Goal: Task Accomplishment & Management: Manage account settings

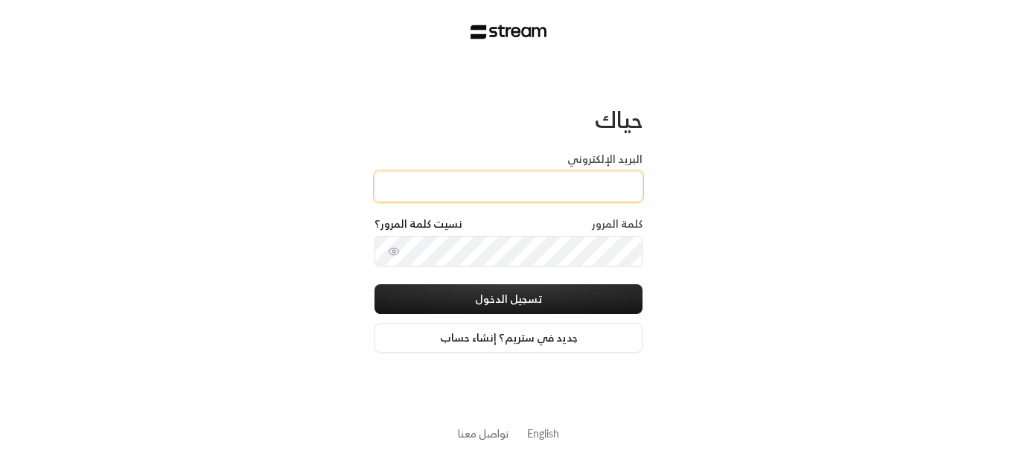
click at [579, 176] on input "البريد الإلكتروني" at bounding box center [509, 186] width 268 height 31
type input "[EMAIL_ADDRESS][DOMAIN_NAME]"
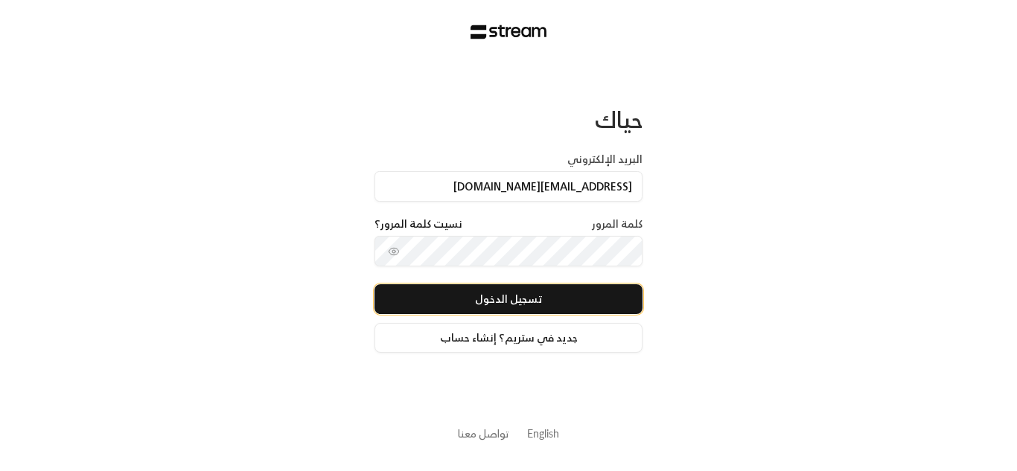
click at [513, 301] on button "تسجيل الدخول" at bounding box center [509, 300] width 268 height 30
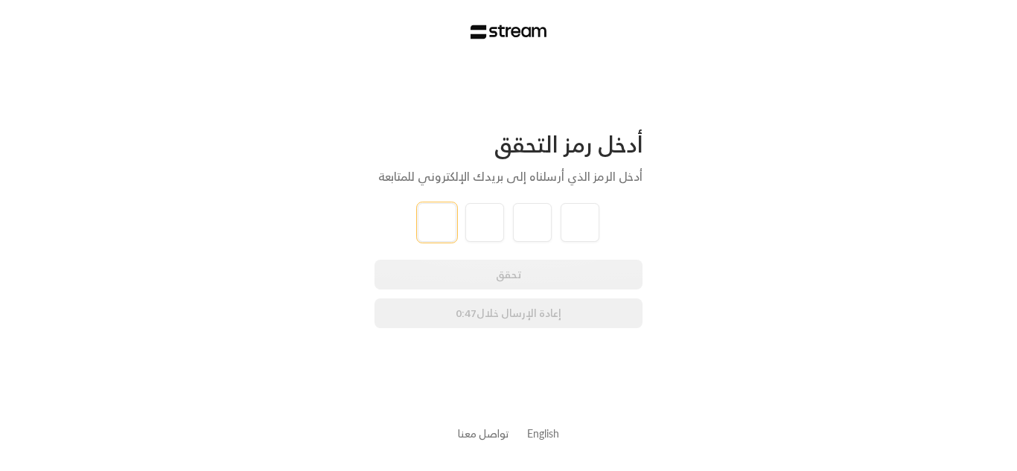
type input "3"
type input "0"
type input "6"
type input "5"
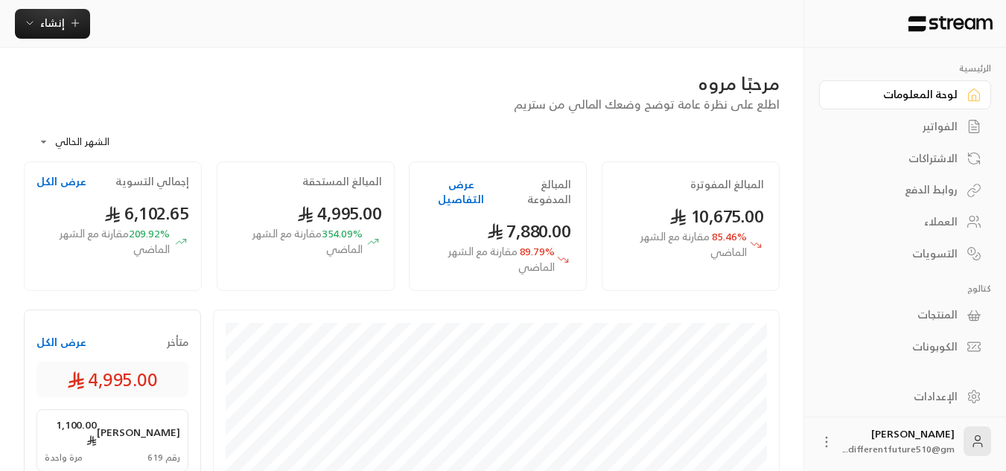
click at [935, 133] on div "الفواتير" at bounding box center [898, 126] width 120 height 15
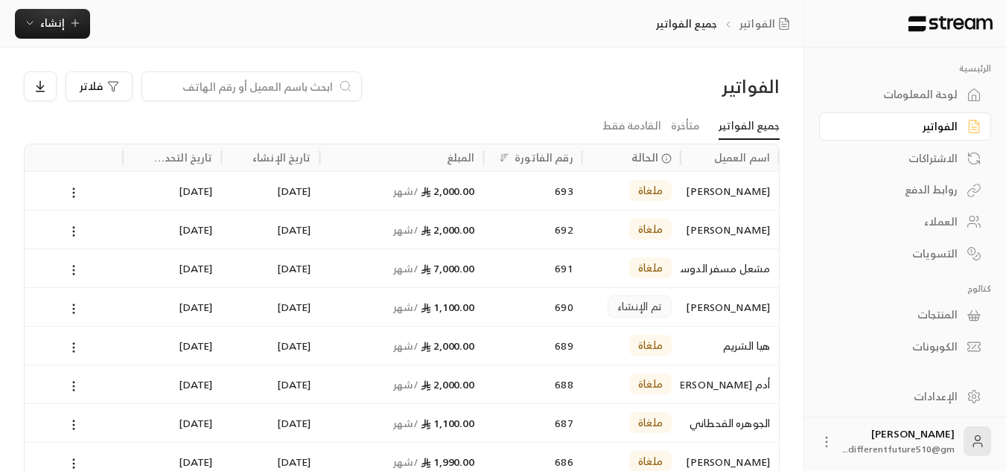
click at [918, 163] on div "الاشتراكات" at bounding box center [898, 158] width 120 height 15
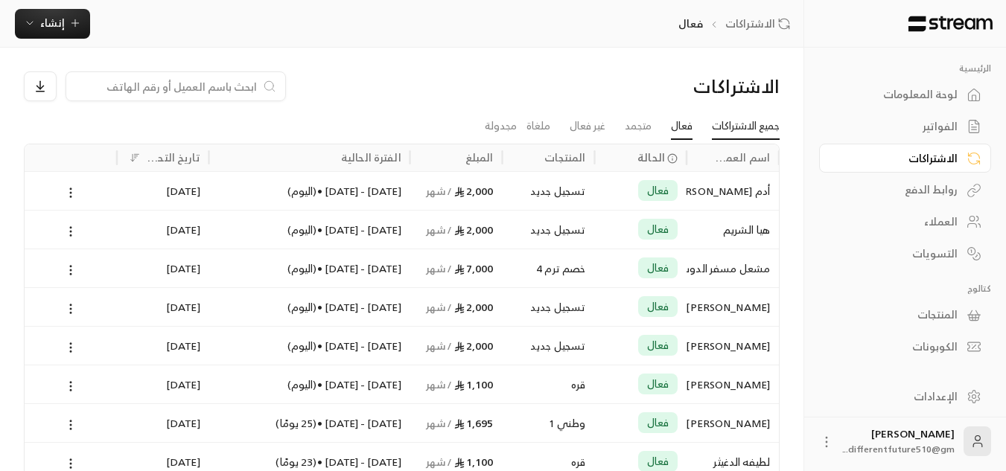
click at [766, 134] on link "جميع الاشتراكات" at bounding box center [746, 126] width 68 height 27
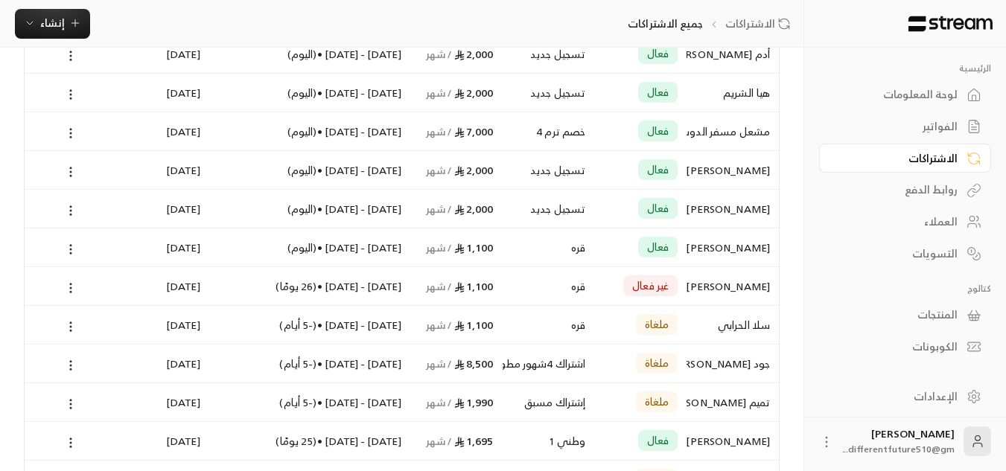
scroll to position [35, 0]
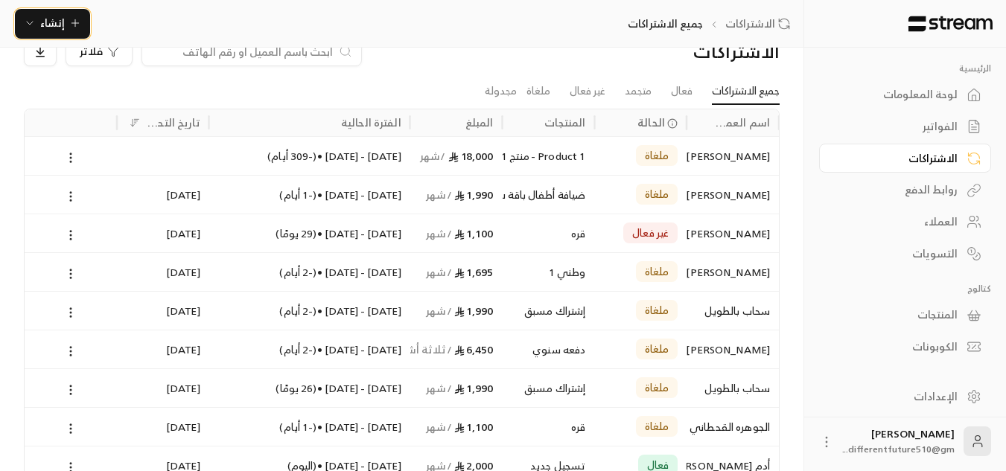
click at [65, 19] on span "إنشاء" at bounding box center [52, 22] width 57 height 19
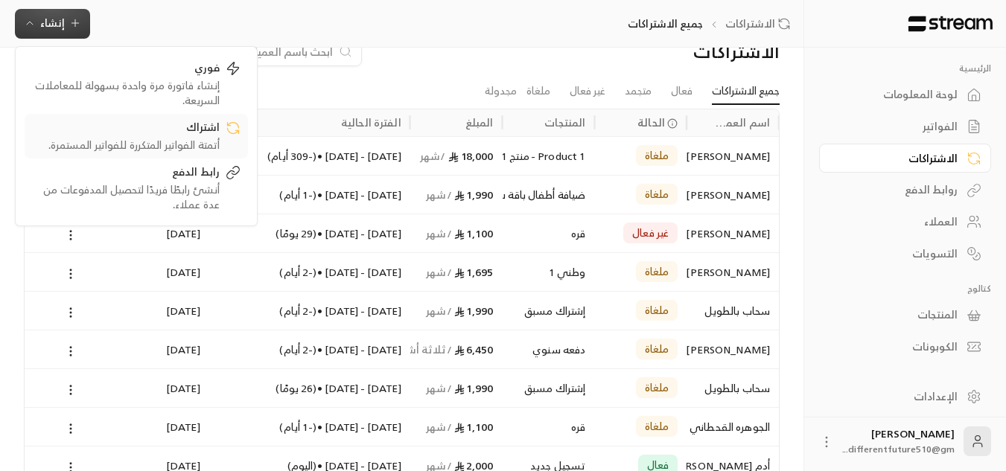
click at [171, 149] on div "أتمتة الفواتير المتكررة للفواتير المستمرة." at bounding box center [126, 145] width 188 height 15
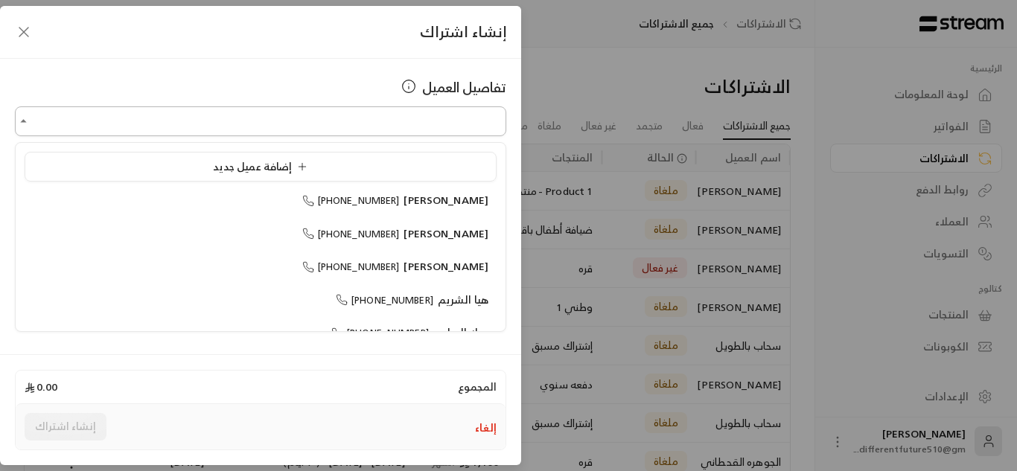
click at [267, 121] on input "اختر العميل" at bounding box center [261, 122] width 492 height 26
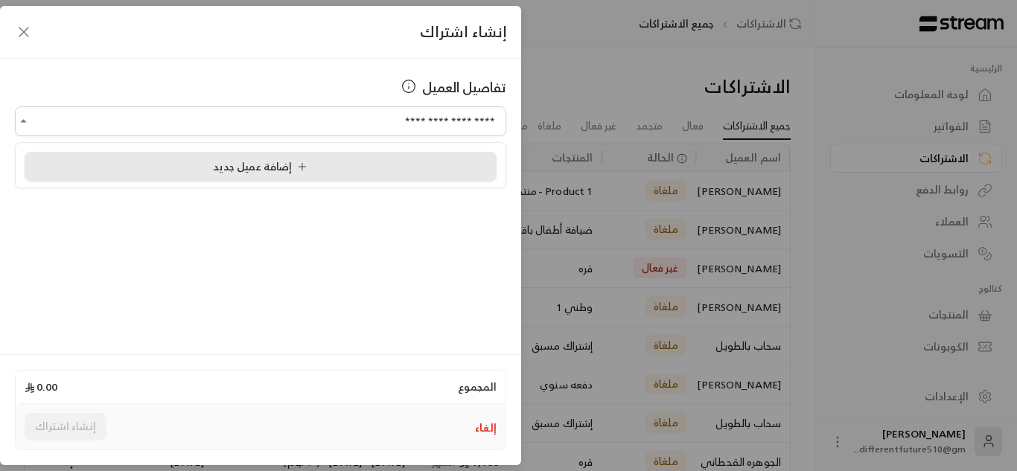
click at [274, 180] on li "إضافة عميل جديد" at bounding box center [261, 167] width 472 height 30
type input "**********"
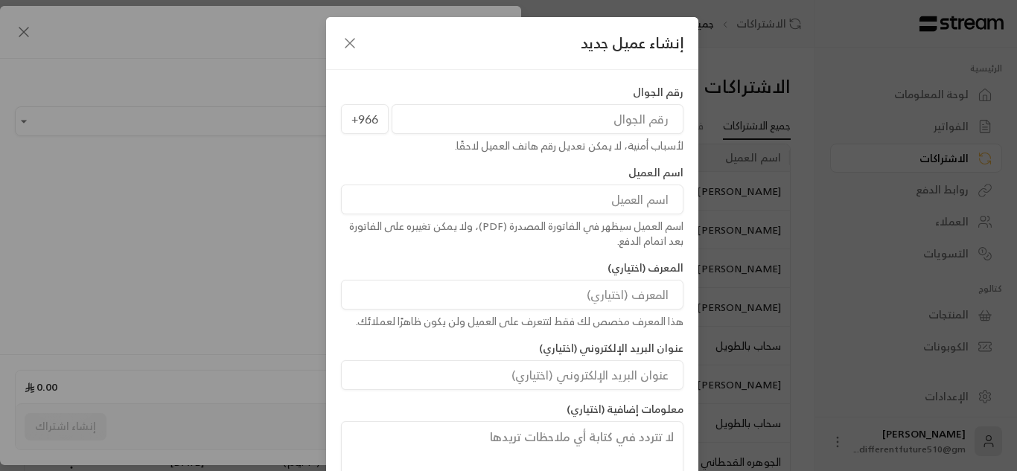
click at [569, 119] on input "tel" at bounding box center [538, 119] width 292 height 30
type input "542009982"
click at [398, 419] on div "معلومات إضافية (اختياري)" at bounding box center [513, 445] width 358 height 86
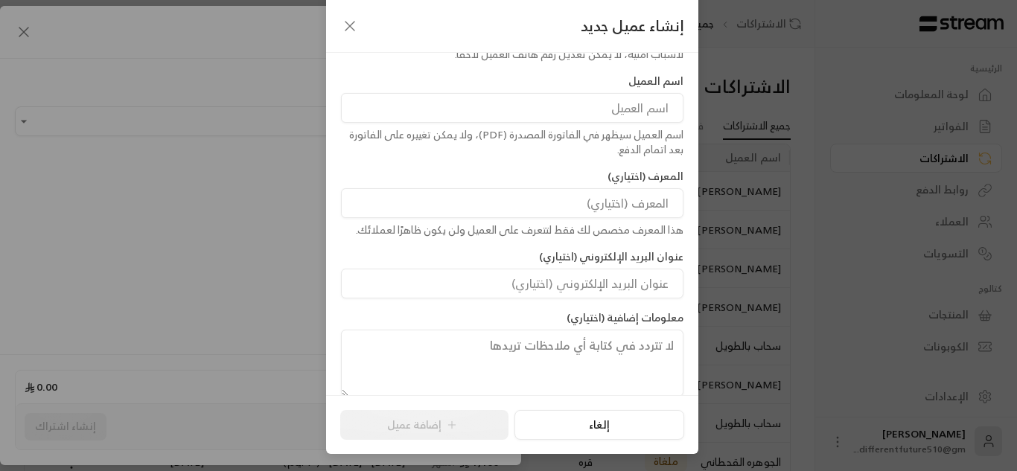
scroll to position [16, 0]
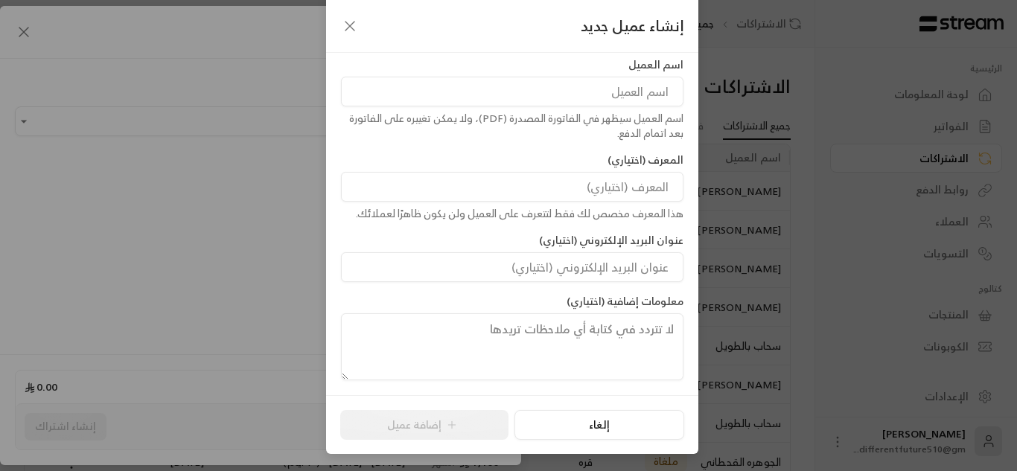
click at [580, 99] on input at bounding box center [512, 92] width 343 height 30
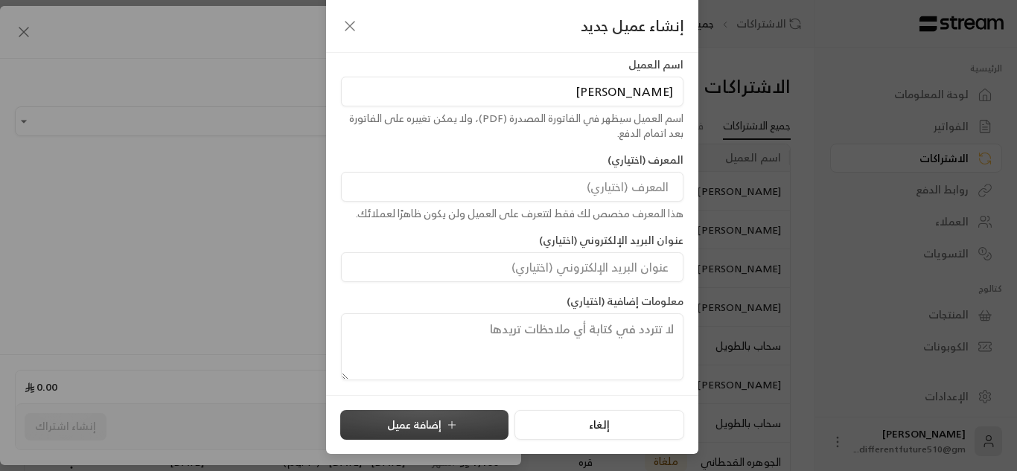
type input "[PERSON_NAME]"
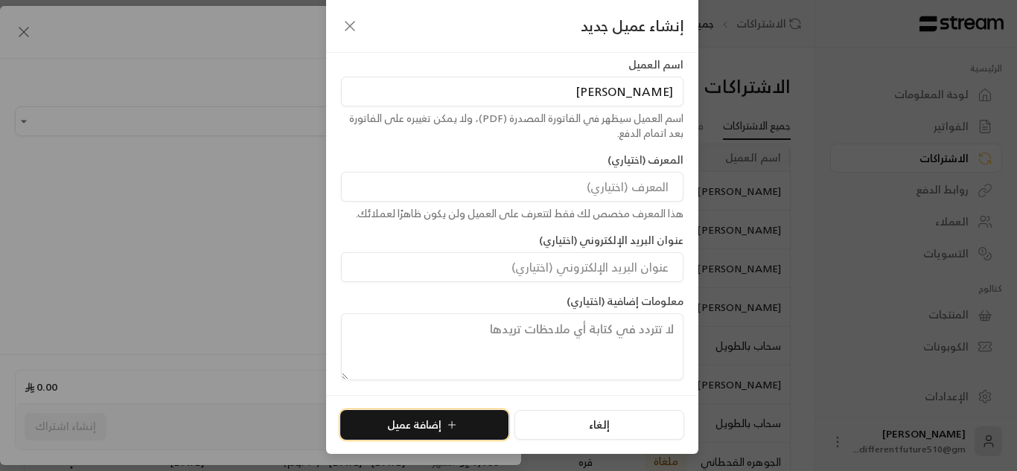
click at [436, 431] on button "إضافة عميل" at bounding box center [424, 425] width 168 height 30
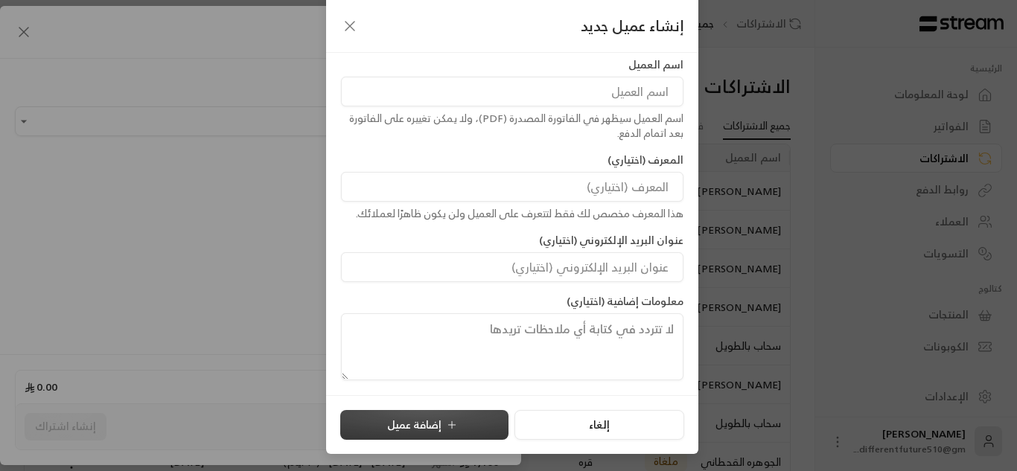
type input "**********"
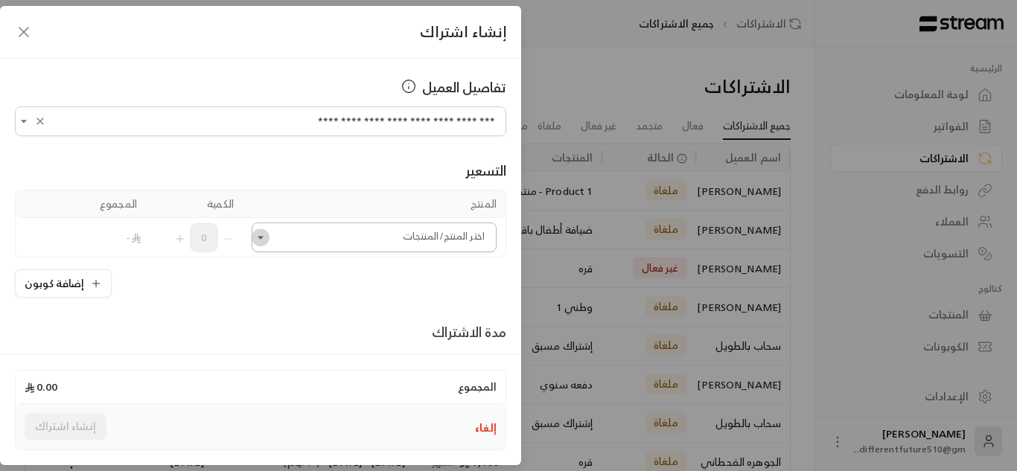
click at [264, 238] on icon "Open" at bounding box center [260, 237] width 15 height 15
click at [268, 433] on div "اشتراك - يوم اشتراك -الأسبوع اشتراك -ساعه اشتراك ثلاث أسابيع تسجيل 6اشهر" at bounding box center [378, 406] width 236 height 162
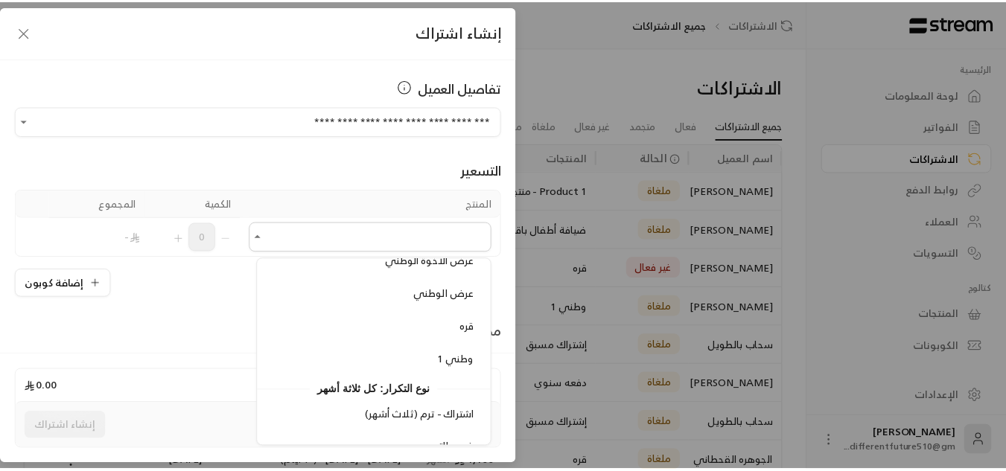
scroll to position [1013, 0]
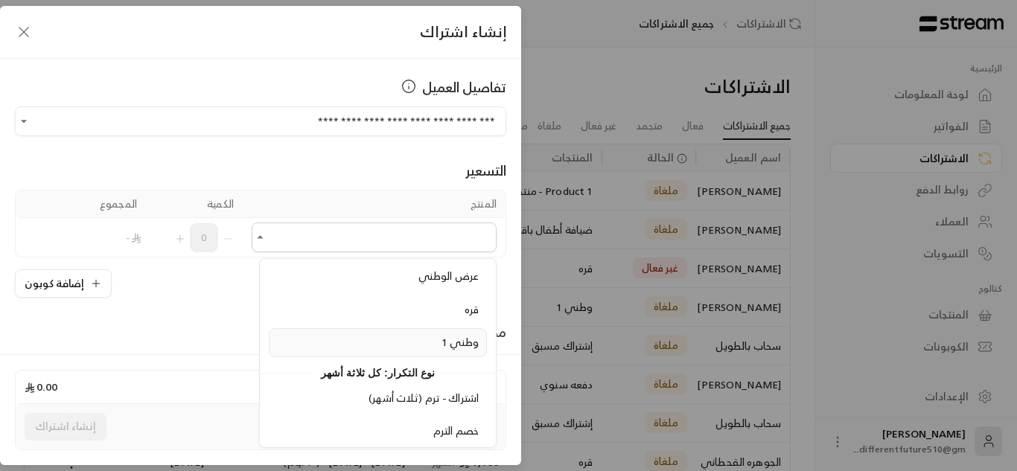
click at [442, 346] on span "وطني 1" at bounding box center [460, 342] width 37 height 19
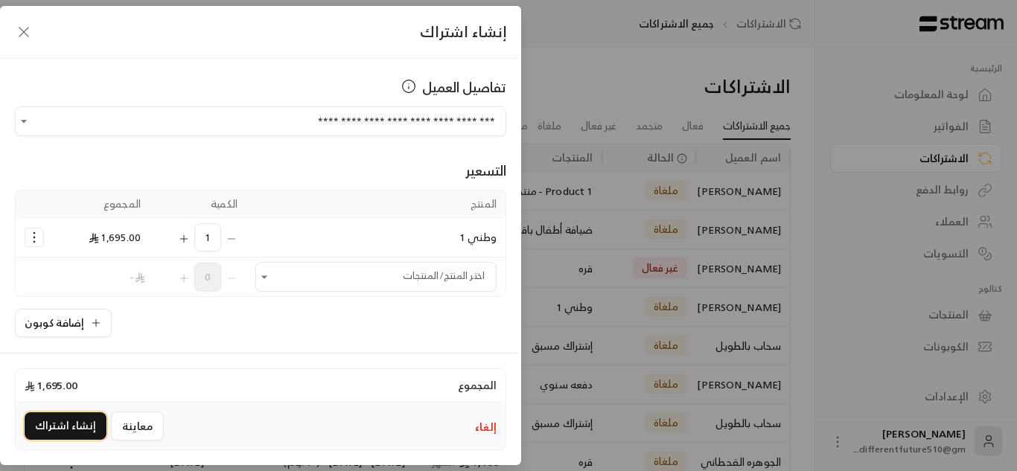
click at [86, 419] on button "إنشاء اشتراك" at bounding box center [66, 427] width 82 height 28
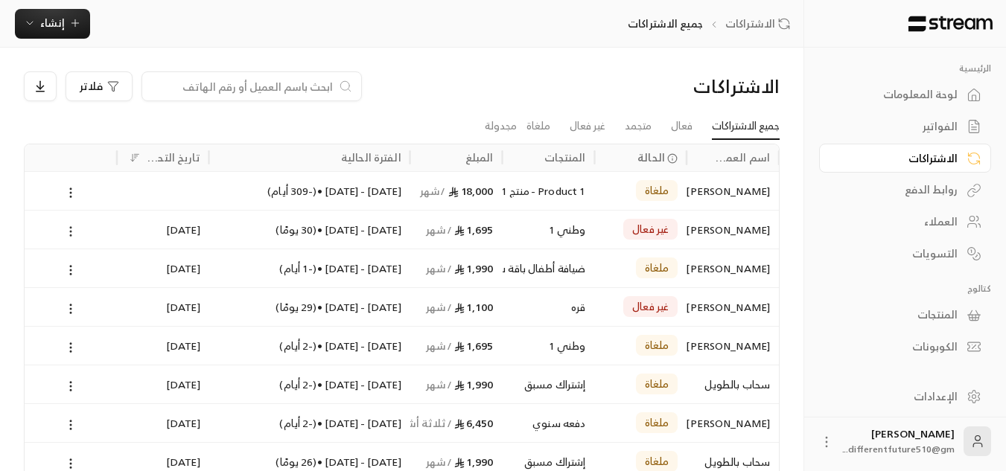
click at [69, 233] on icon at bounding box center [70, 231] width 13 height 13
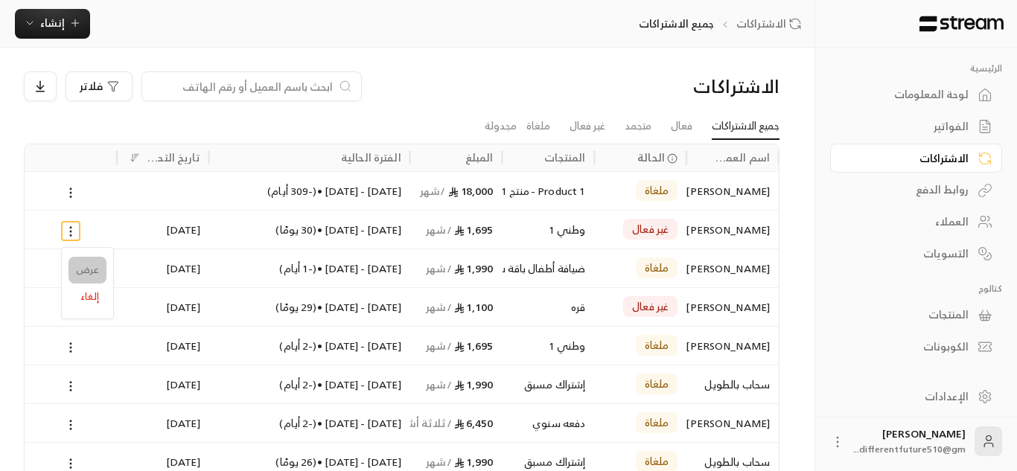
click at [82, 267] on link "عرض" at bounding box center [88, 270] width 38 height 27
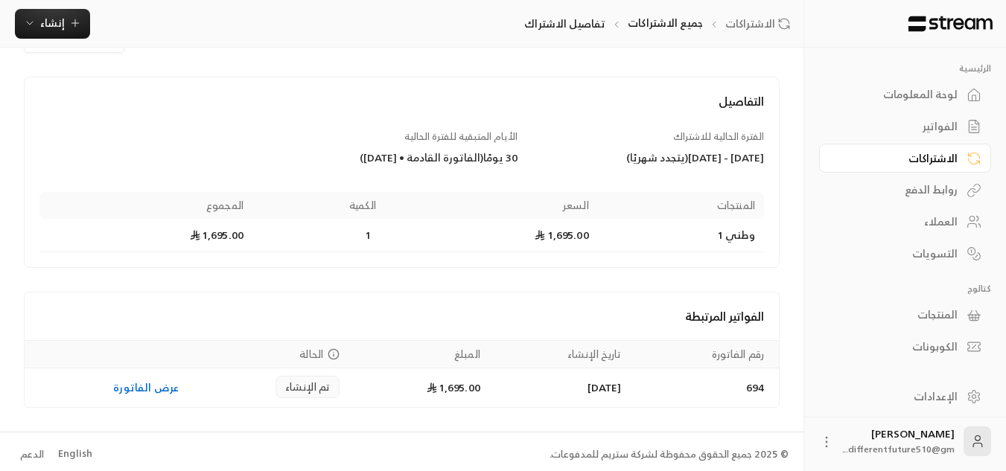
scroll to position [60, 0]
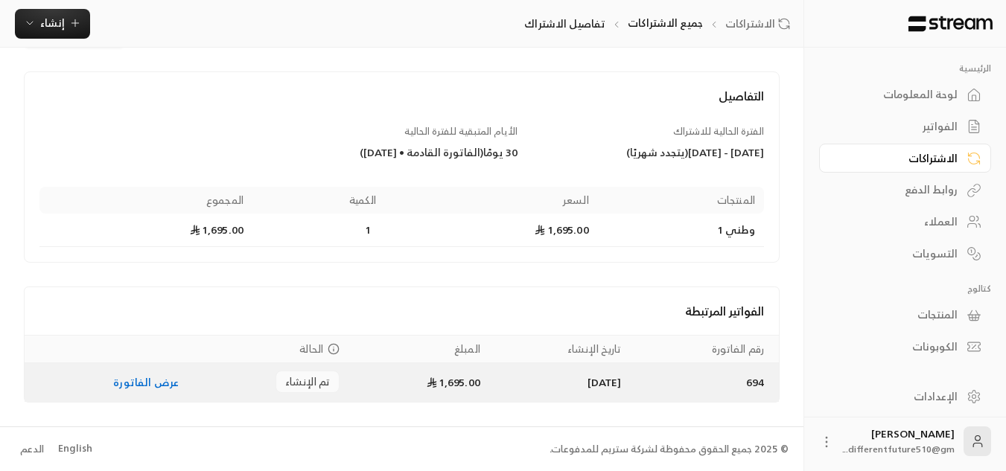
click at [153, 380] on link "عرض الفاتورة" at bounding box center [146, 382] width 66 height 19
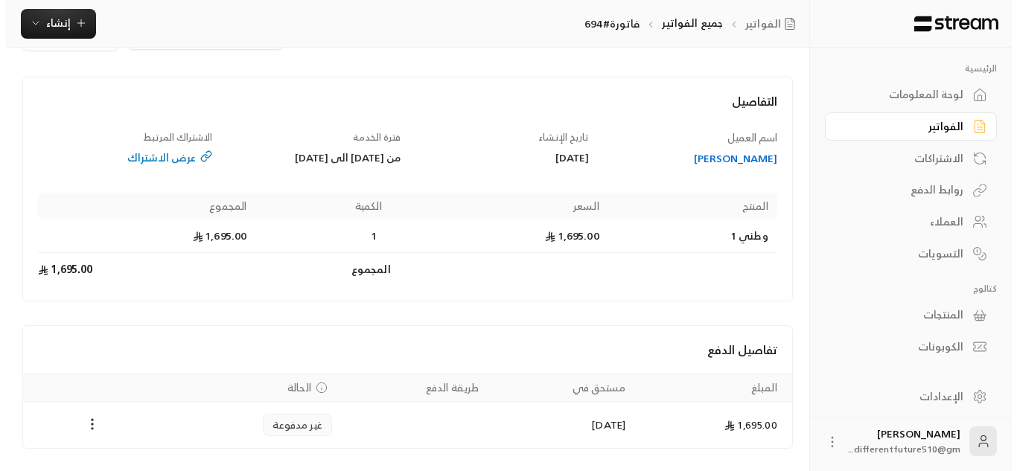
scroll to position [101, 0]
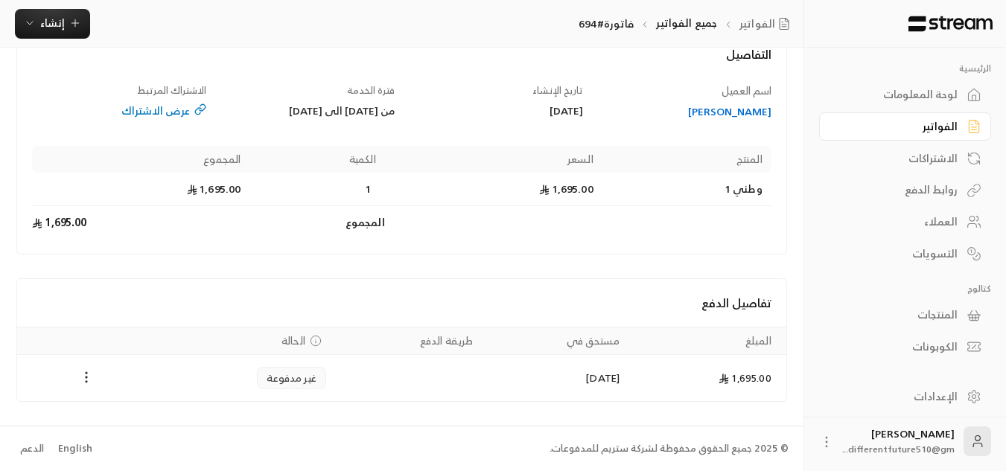
click at [86, 379] on icon "Payments" at bounding box center [86, 377] width 15 height 15
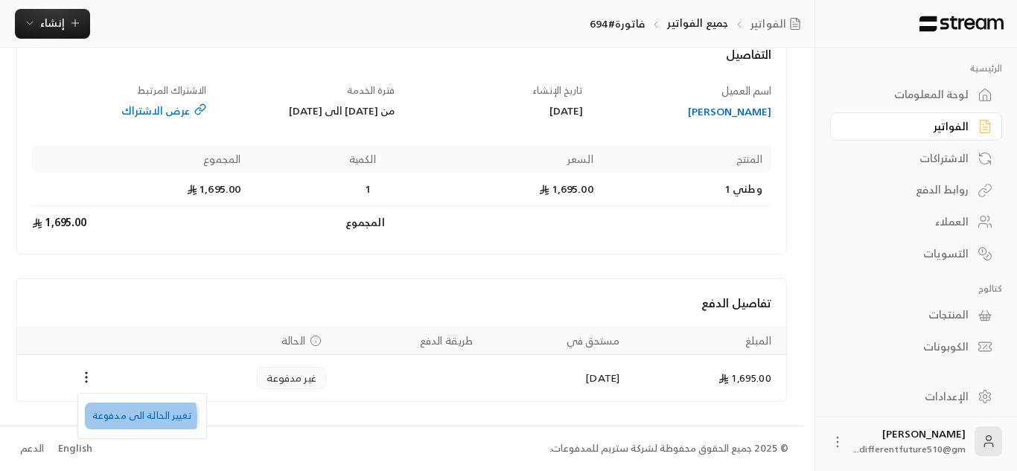
click at [122, 418] on li "تغيير الحالة الى مدفوعة" at bounding box center [142, 416] width 115 height 27
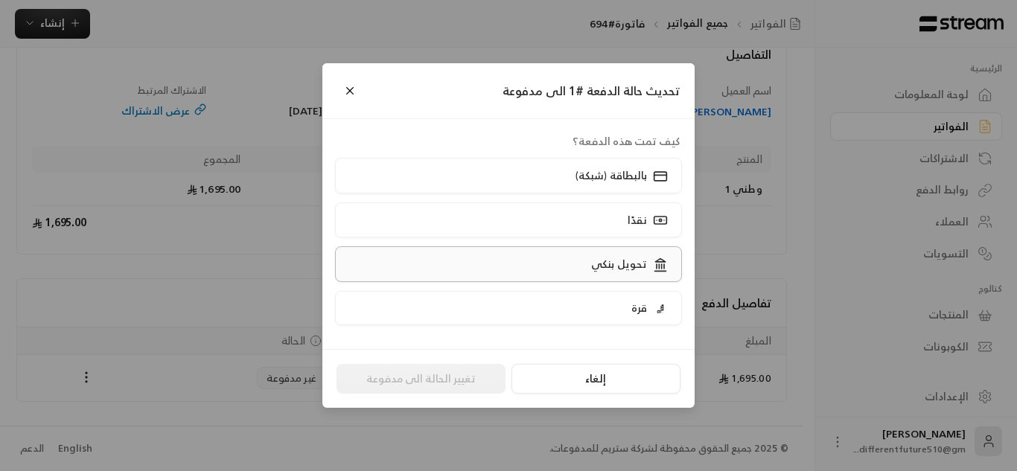
click at [488, 270] on label "تحويل بنكي" at bounding box center [509, 264] width 348 height 35
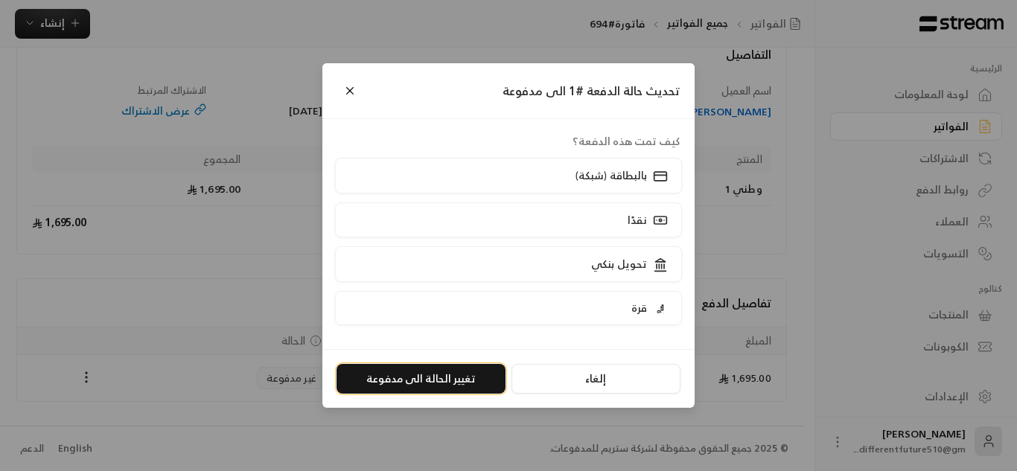
click at [434, 383] on button "تغيير الحالة الى مدفوعة" at bounding box center [421, 379] width 169 height 30
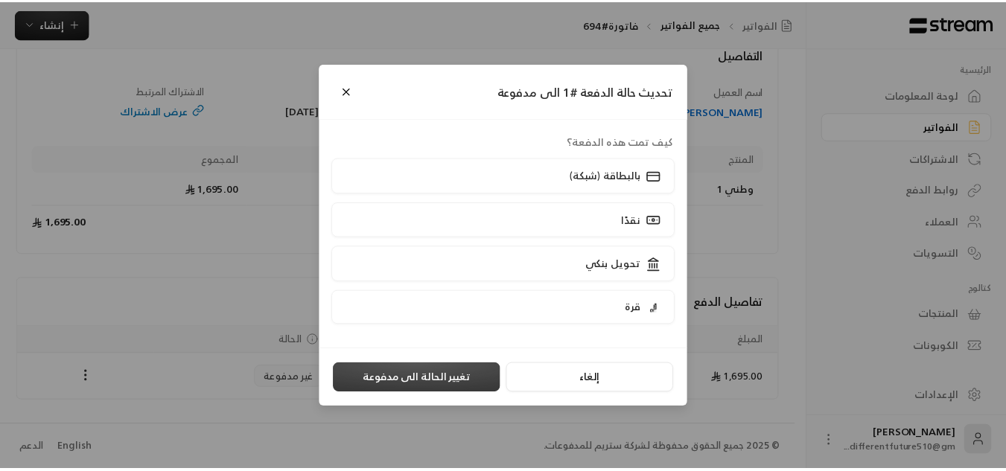
scroll to position [0, 0]
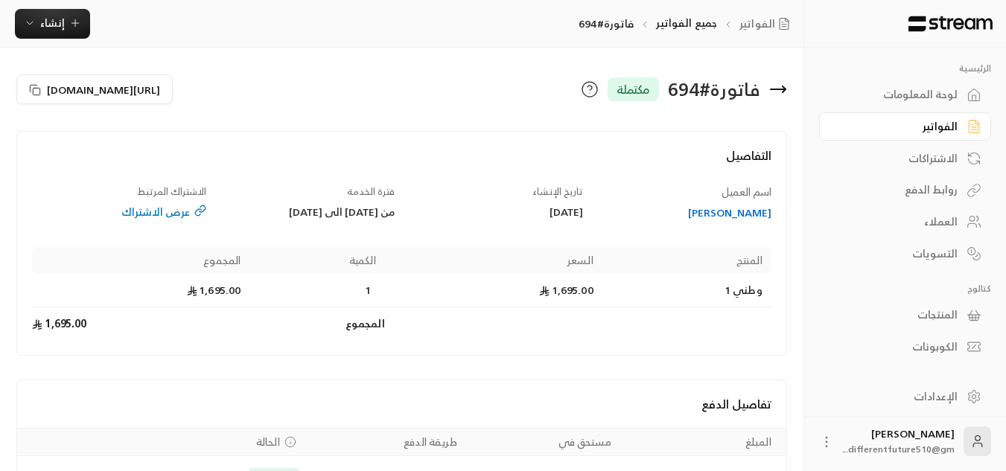
click at [931, 138] on link "الفواتير" at bounding box center [905, 126] width 172 height 29
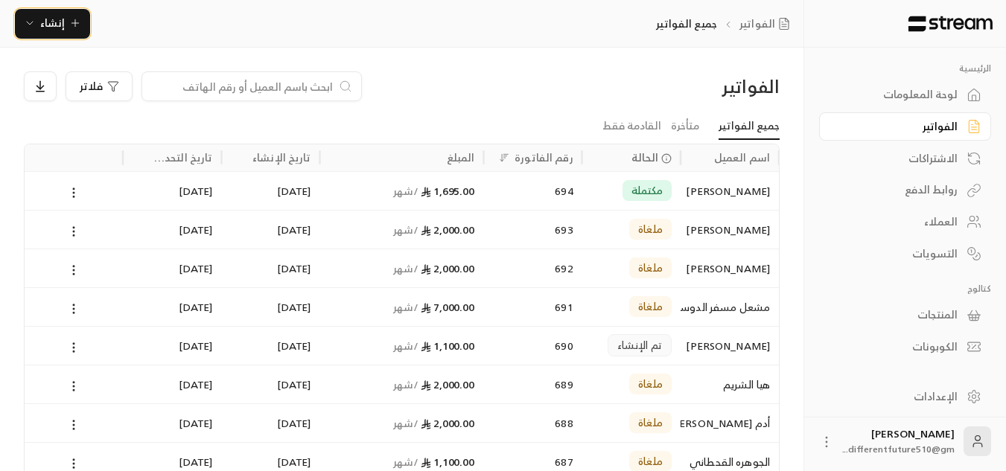
click at [69, 23] on icon "button" at bounding box center [75, 23] width 12 height 12
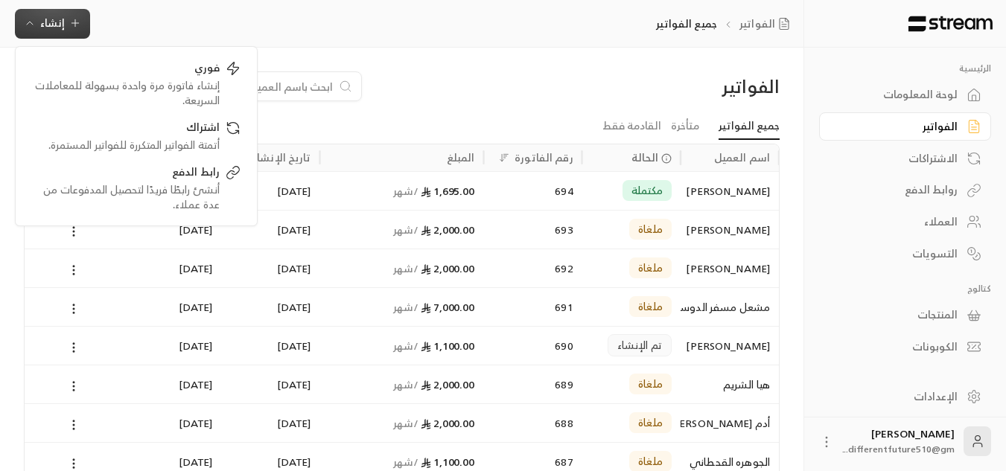
click at [446, 92] on div "فلاتر" at bounding box center [305, 87] width 563 height 30
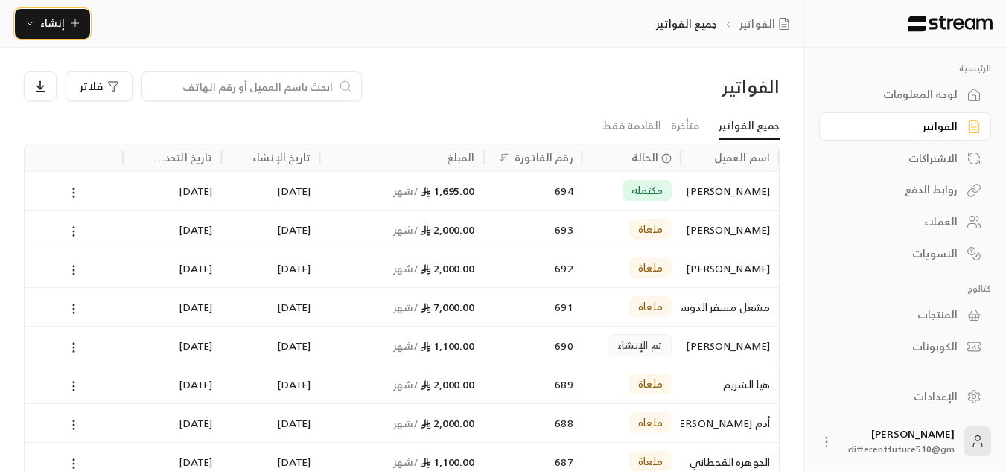
click at [39, 25] on span "إنشاء" at bounding box center [52, 22] width 57 height 19
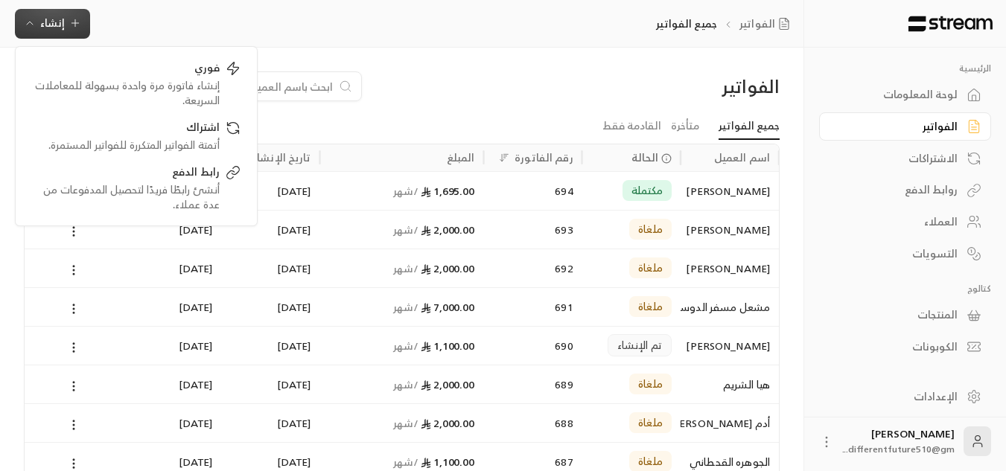
click at [397, 72] on div "فلاتر" at bounding box center [305, 87] width 563 height 30
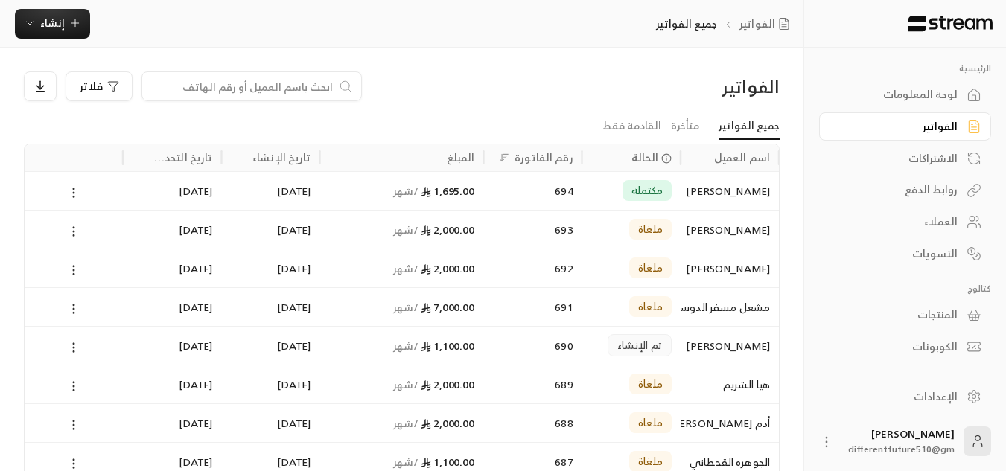
click at [933, 354] on div "الكوبونات" at bounding box center [898, 347] width 120 height 15
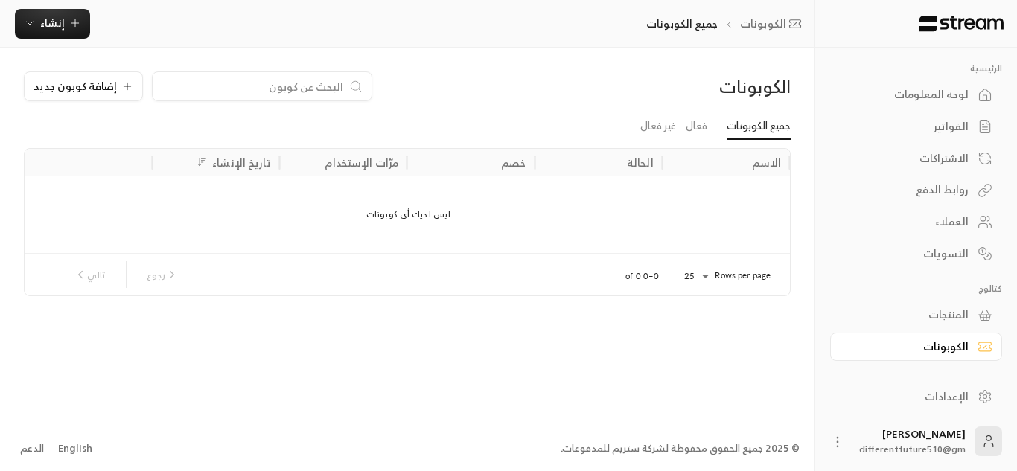
click at [935, 357] on link "الكوبونات" at bounding box center [916, 347] width 172 height 29
click at [945, 324] on link "المنتجات" at bounding box center [916, 315] width 172 height 29
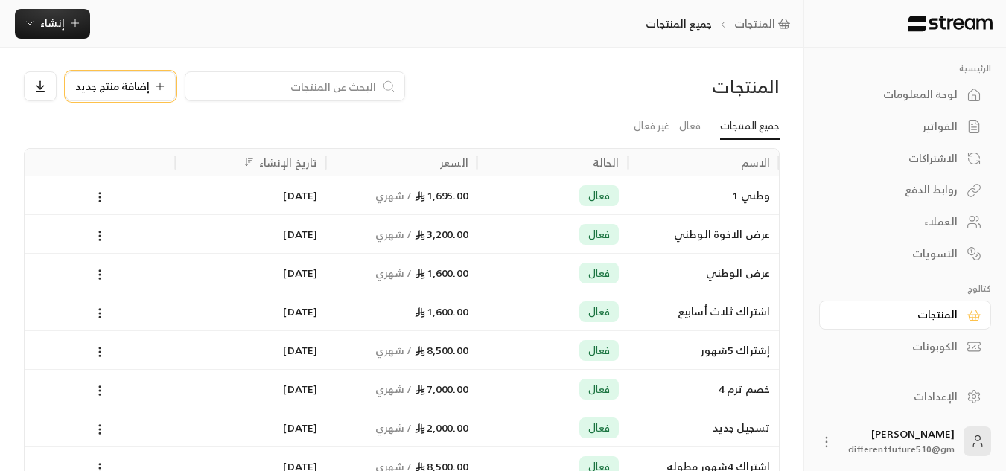
click at [114, 81] on span "إضافة منتج جديد" at bounding box center [112, 86] width 74 height 10
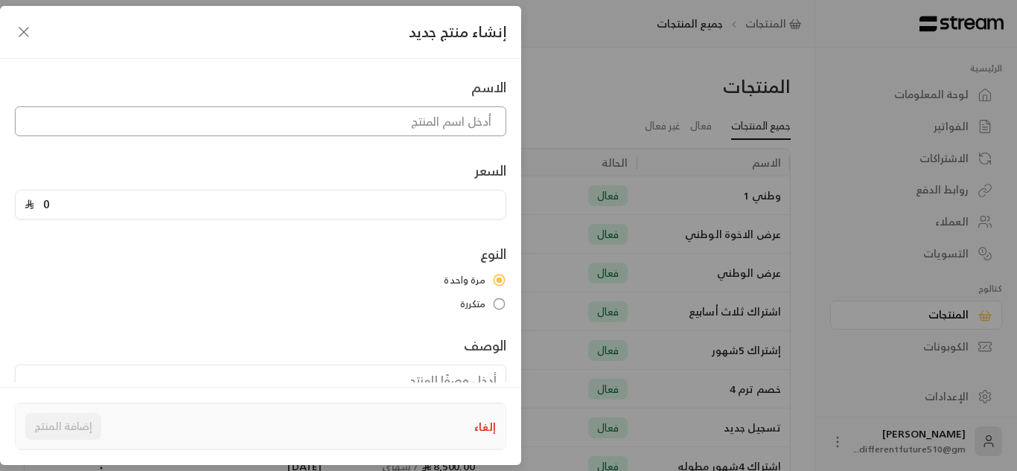
click at [196, 131] on input at bounding box center [261, 122] width 492 height 30
type input "عروض الوطني"
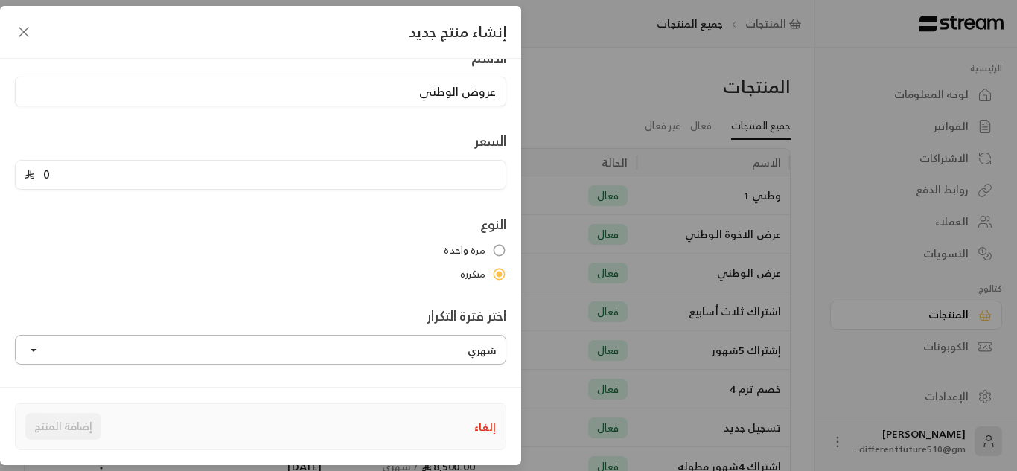
click at [54, 352] on button "شهري" at bounding box center [261, 350] width 492 height 30
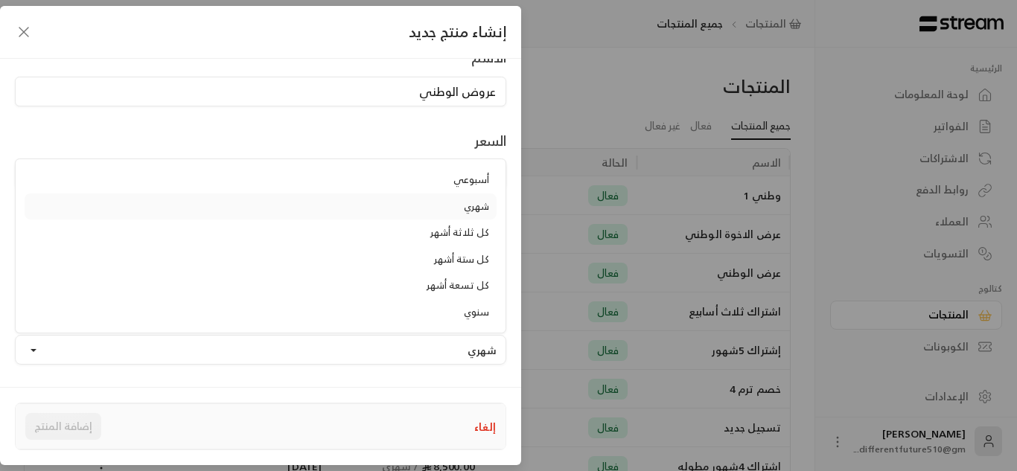
click at [463, 202] on link "شهري" at bounding box center [261, 207] width 472 height 27
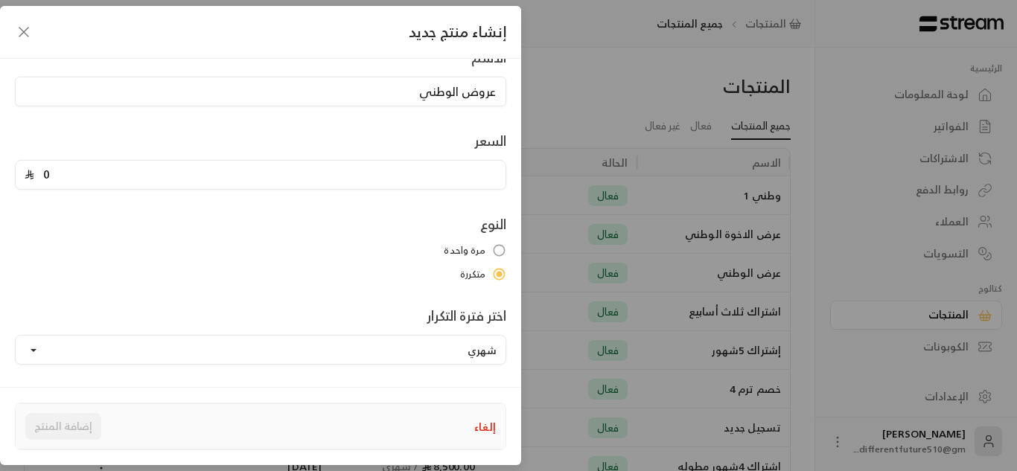
click at [48, 169] on input "0" at bounding box center [265, 175] width 463 height 28
type input "3390"
click at [60, 425] on button "إضافة المنتج" at bounding box center [63, 426] width 76 height 27
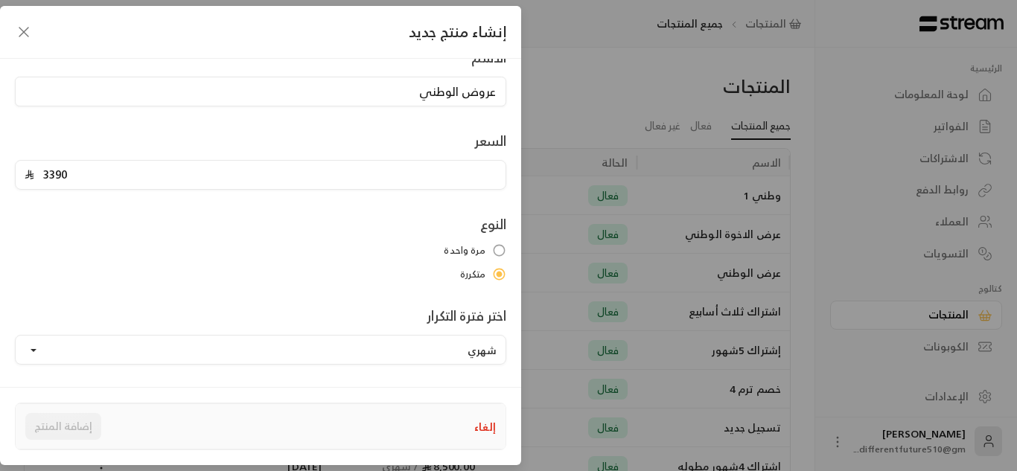
type input "0"
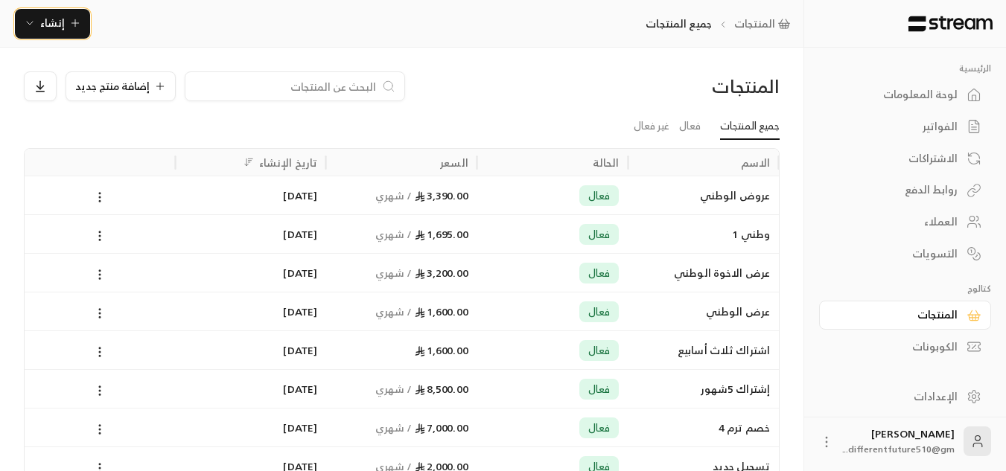
click at [74, 18] on icon "button" at bounding box center [75, 23] width 12 height 12
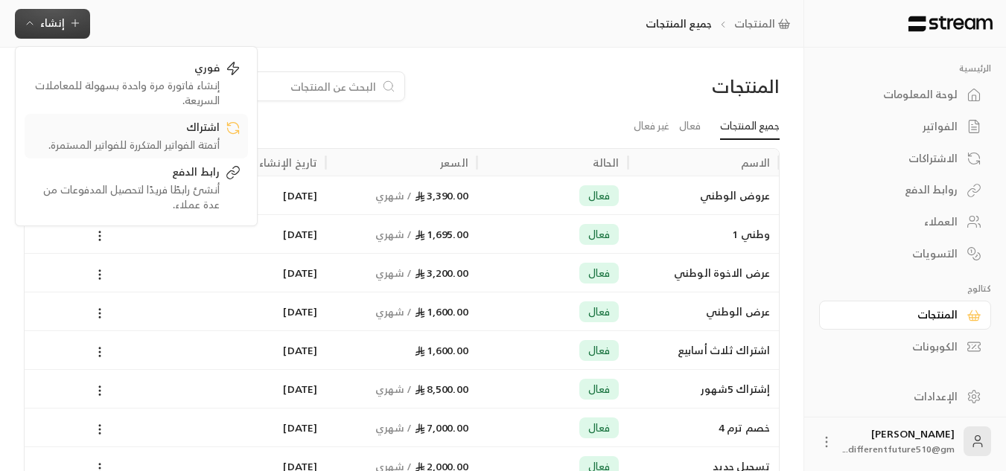
click at [154, 147] on div "أتمتة الفواتير المتكررة للفواتير المستمرة." at bounding box center [126, 145] width 188 height 15
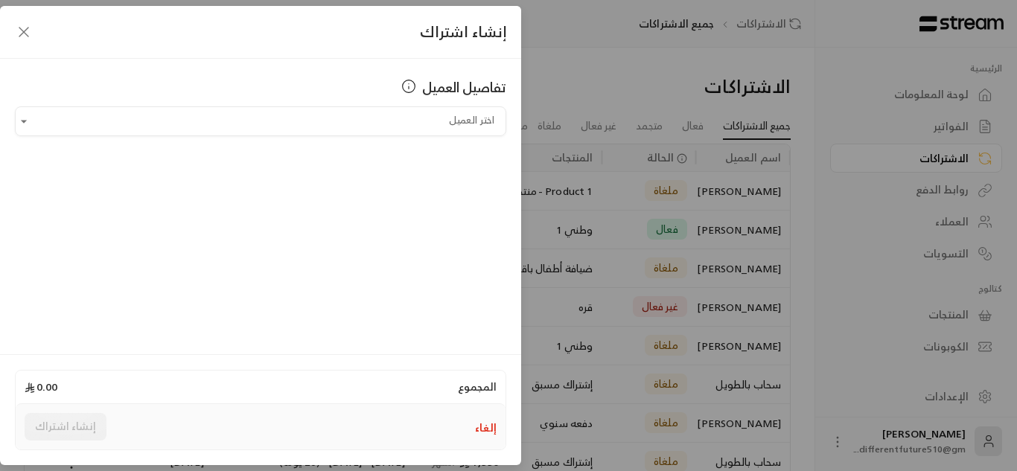
click at [317, 104] on div "تفاصيل العميل" at bounding box center [261, 92] width 492 height 30
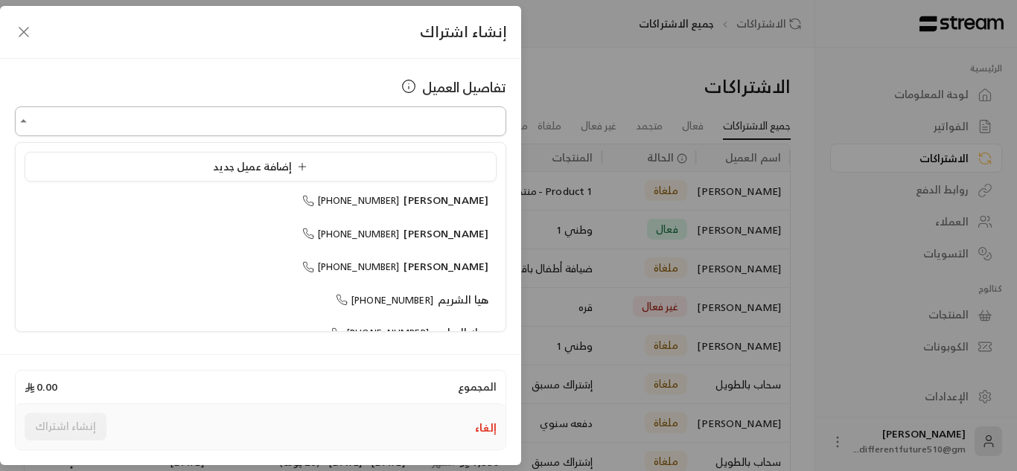
click at [319, 117] on input "اختر العميل" at bounding box center [261, 122] width 492 height 26
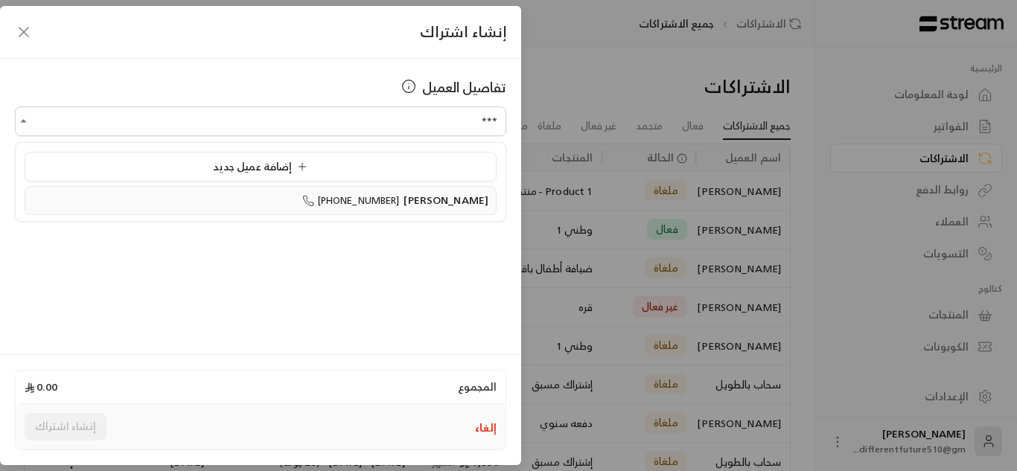
click at [357, 206] on span "[PHONE_NUMBER]" at bounding box center [351, 200] width 98 height 17
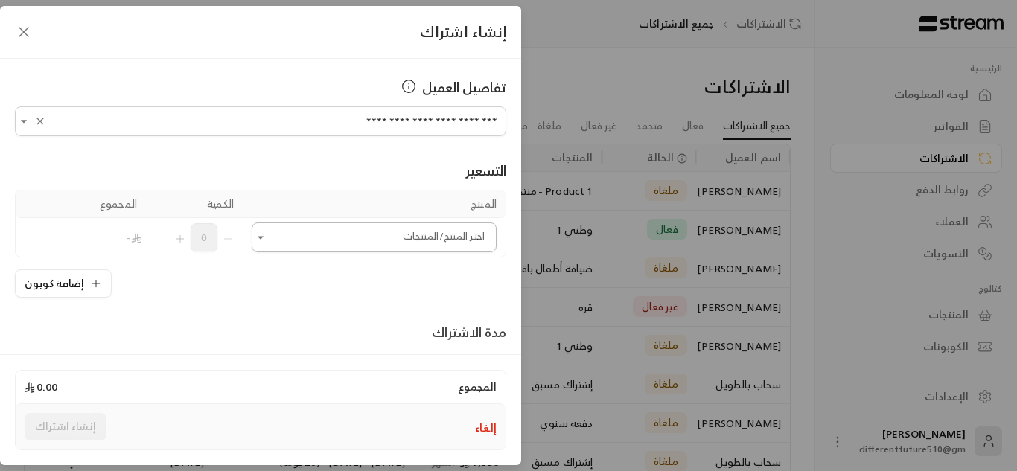
click at [264, 237] on icon "Open" at bounding box center [261, 237] width 6 height 3
type input "**********"
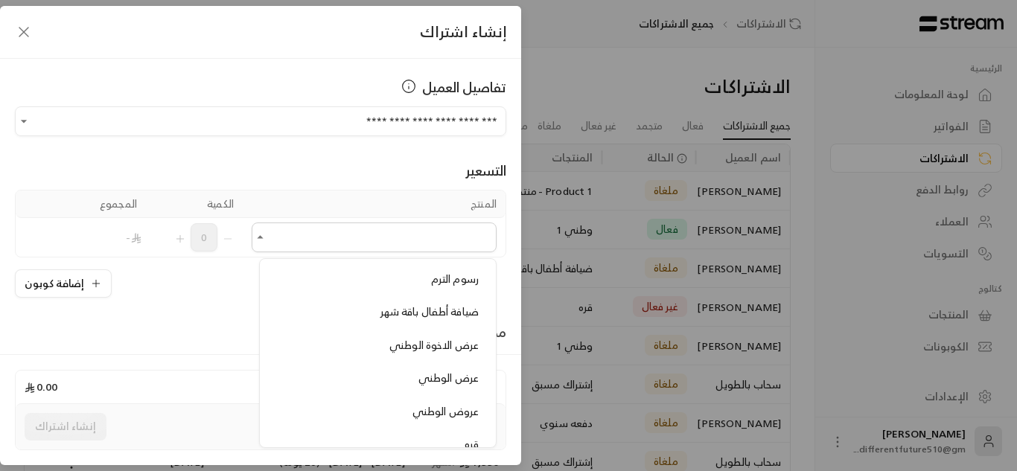
scroll to position [933, 0]
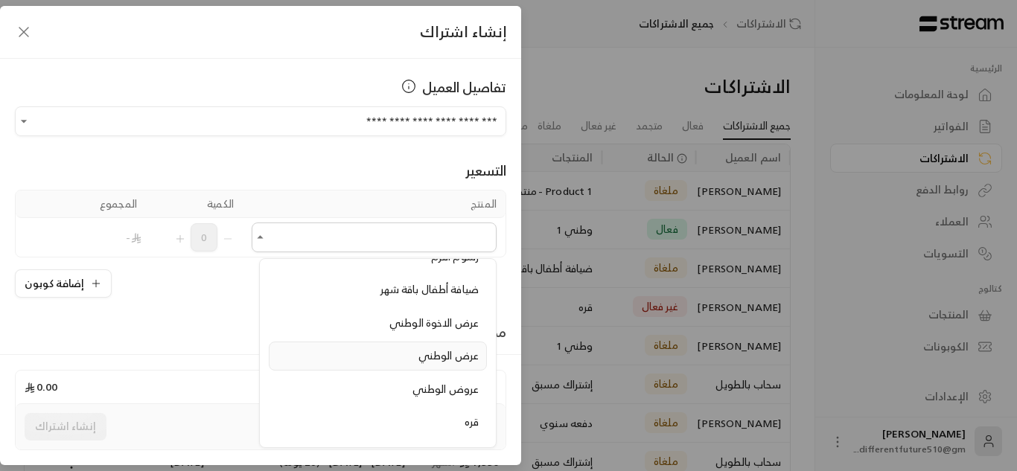
click at [419, 353] on span "عرض الوطني" at bounding box center [449, 355] width 60 height 19
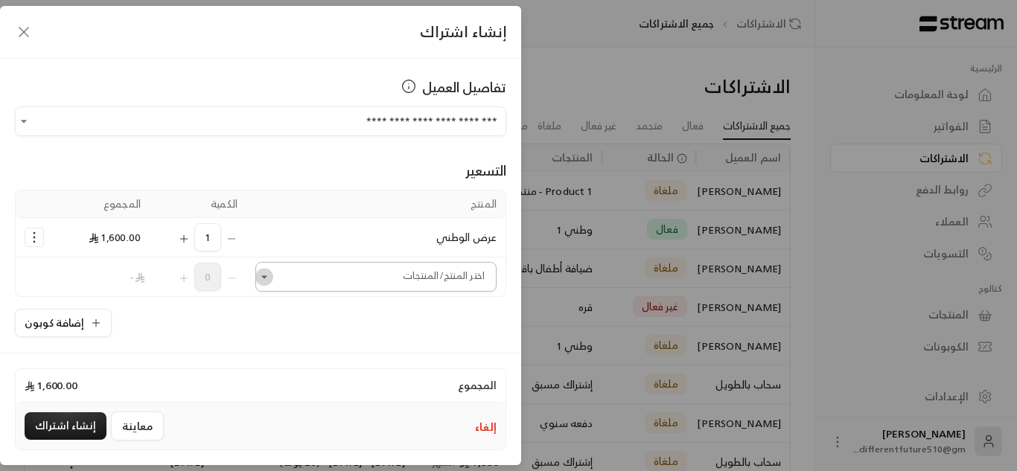
click at [272, 272] on icon "Open" at bounding box center [264, 277] width 15 height 15
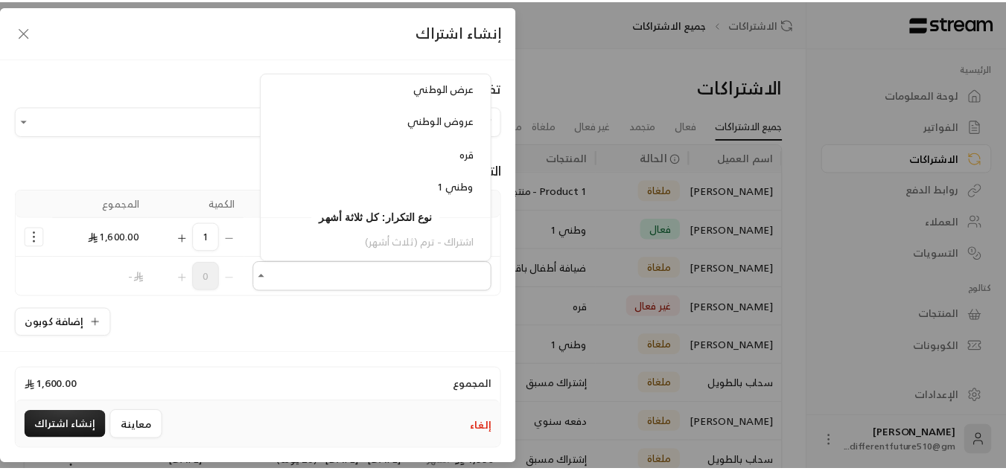
scroll to position [985, 0]
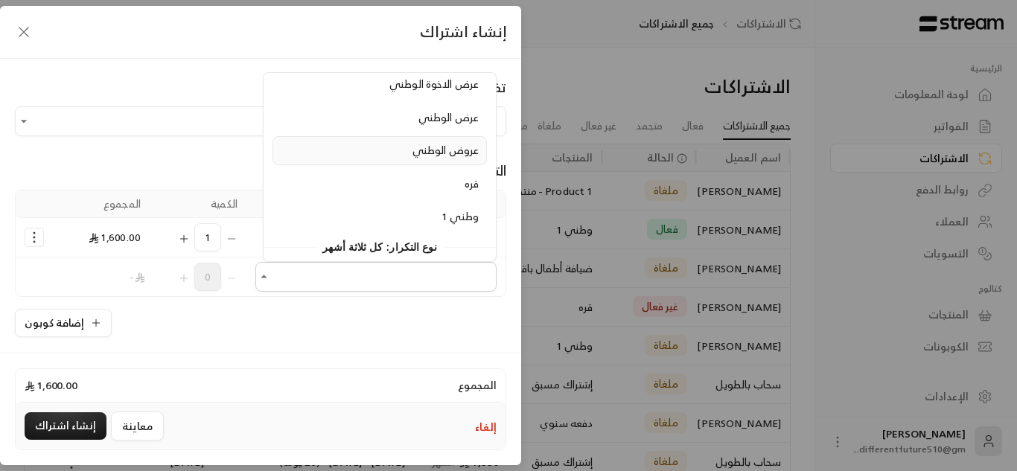
click at [413, 155] on span "عروض الوطني" at bounding box center [446, 150] width 66 height 19
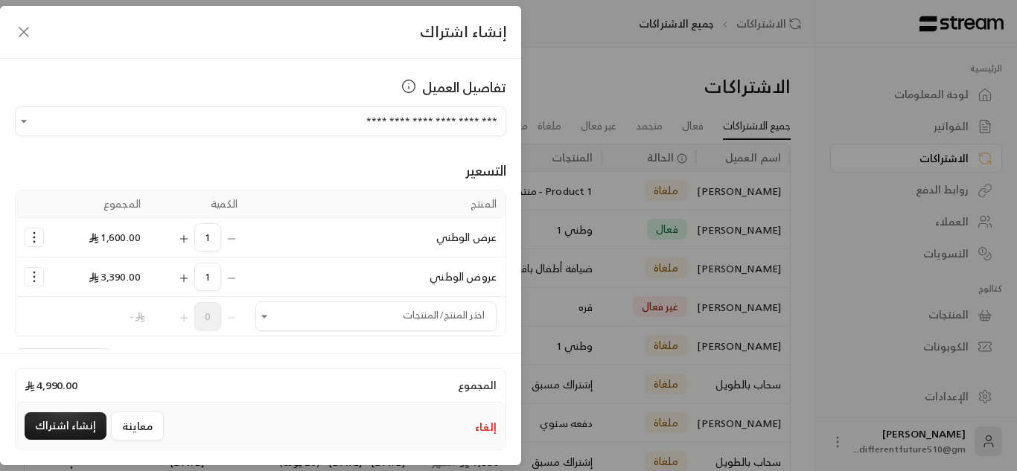
click at [39, 234] on icon "Selected Products" at bounding box center [34, 237] width 15 height 15
click at [87, 296] on span "إزالة المنتج" at bounding box center [98, 300] width 44 height 17
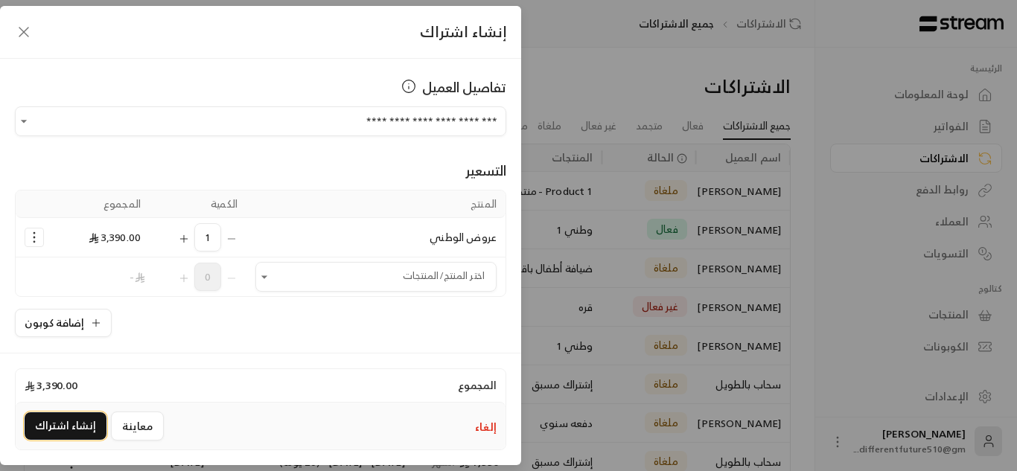
click at [66, 422] on button "إنشاء اشتراك" at bounding box center [66, 427] width 82 height 28
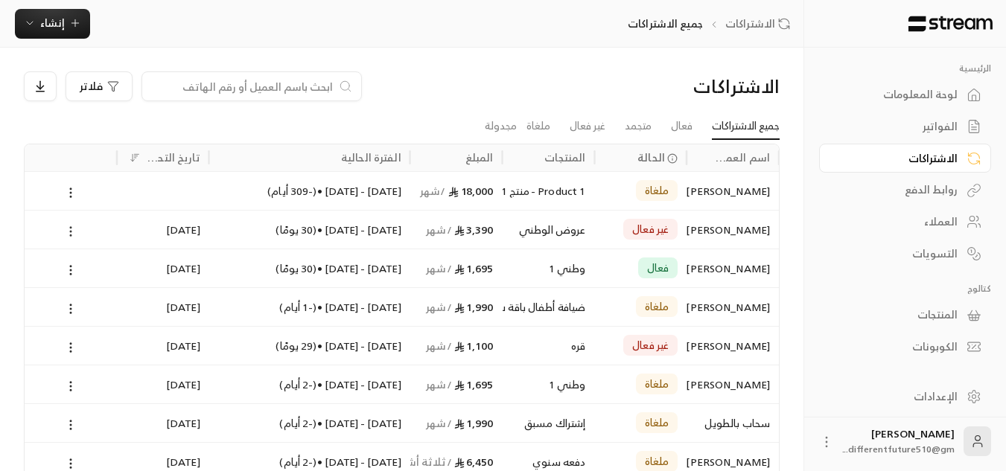
click at [70, 235] on circle at bounding box center [70, 235] width 1 height 1
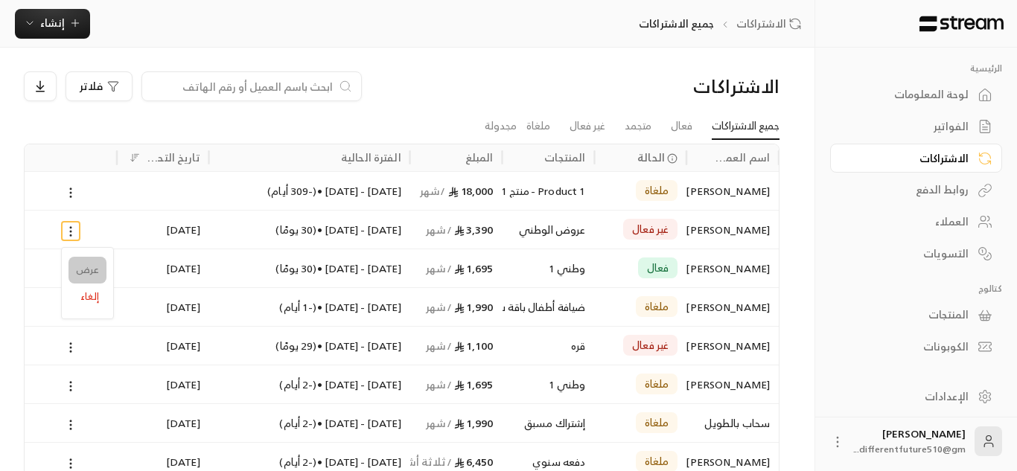
click at [91, 276] on link "عرض" at bounding box center [88, 270] width 38 height 27
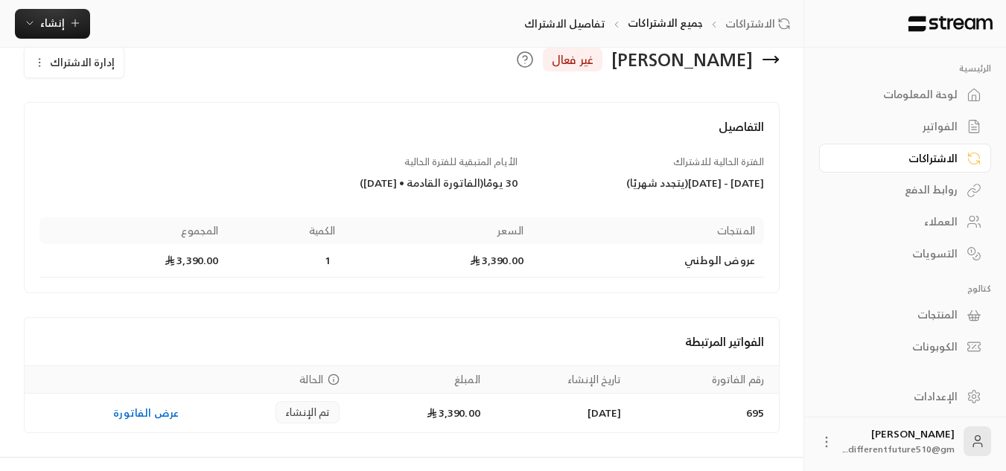
scroll to position [60, 0]
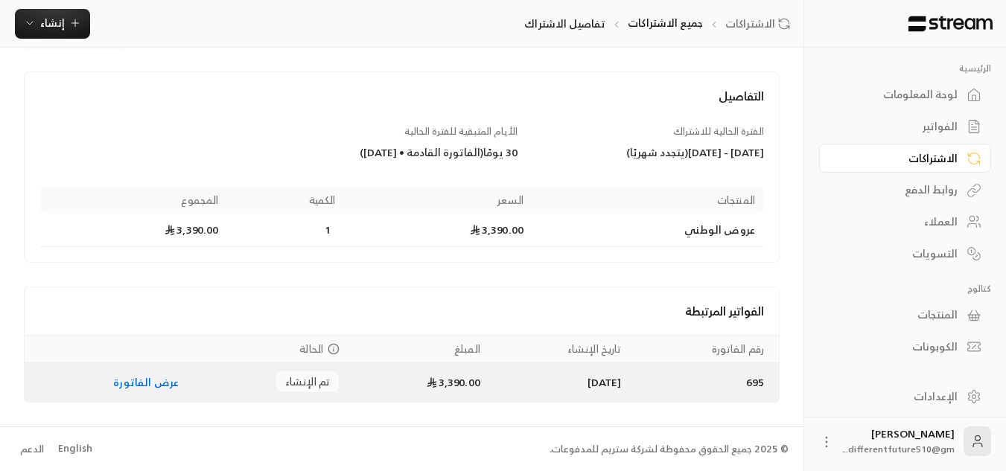
click at [144, 381] on link "عرض الفاتورة" at bounding box center [146, 382] width 66 height 19
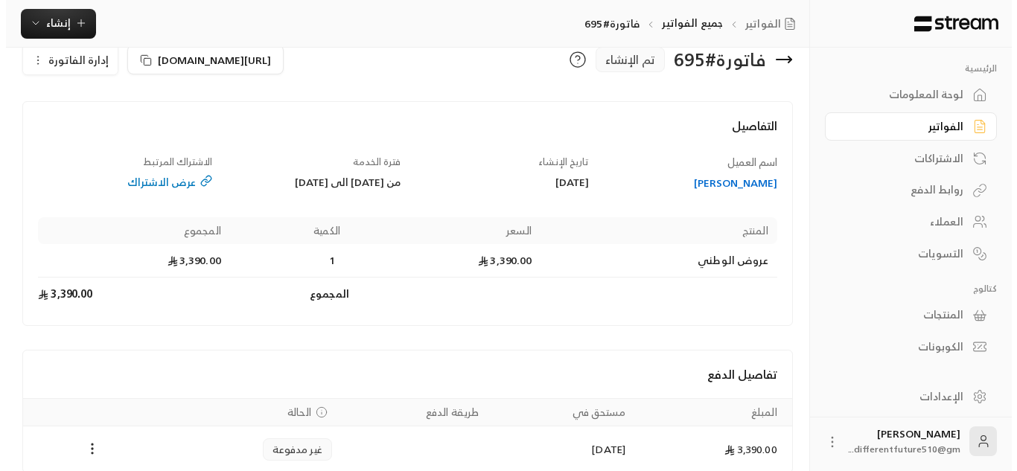
scroll to position [101, 0]
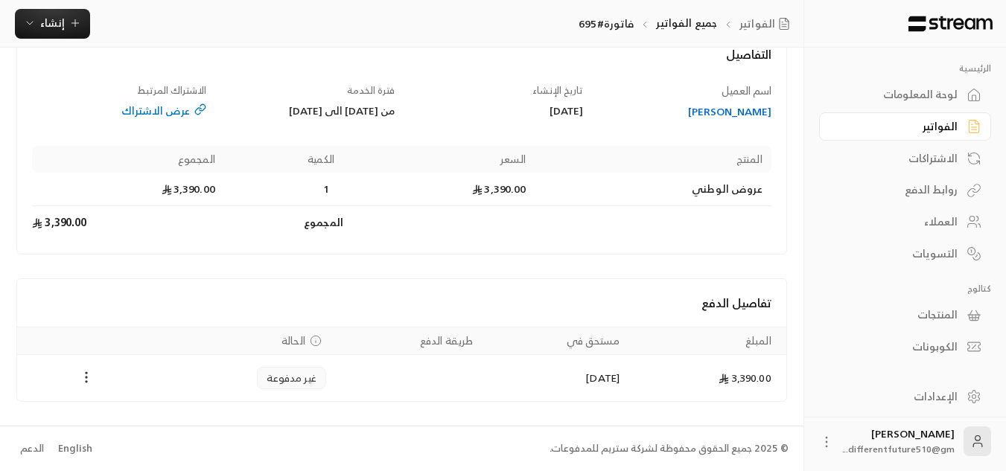
click at [81, 378] on icon "Payments" at bounding box center [86, 377] width 15 height 15
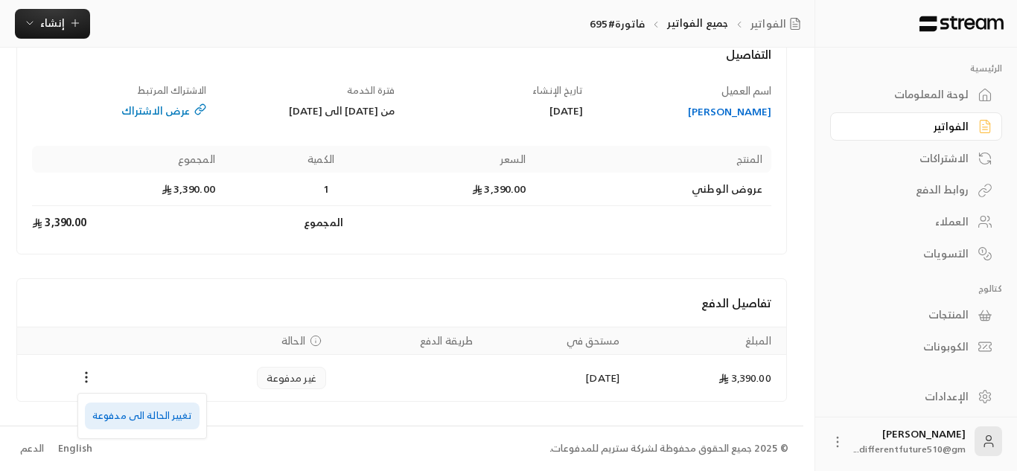
click at [120, 417] on li "تغيير الحالة الى مدفوعة" at bounding box center [142, 416] width 115 height 27
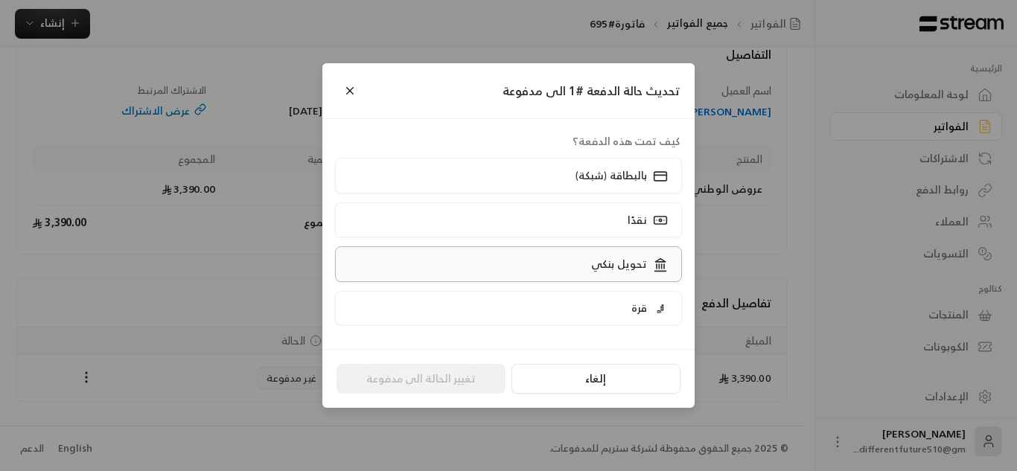
click at [439, 261] on label "تحويل بنكي" at bounding box center [509, 264] width 348 height 35
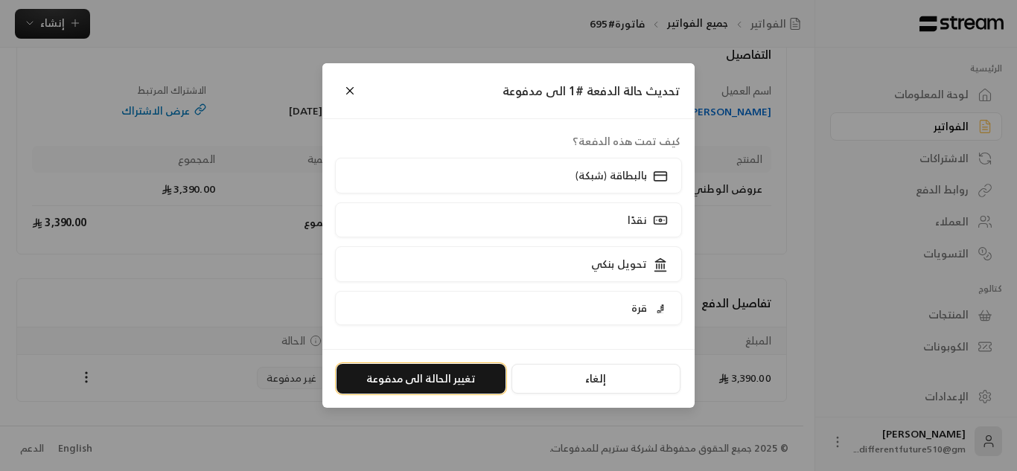
click at [448, 378] on button "تغيير الحالة الى مدفوعة" at bounding box center [421, 379] width 169 height 30
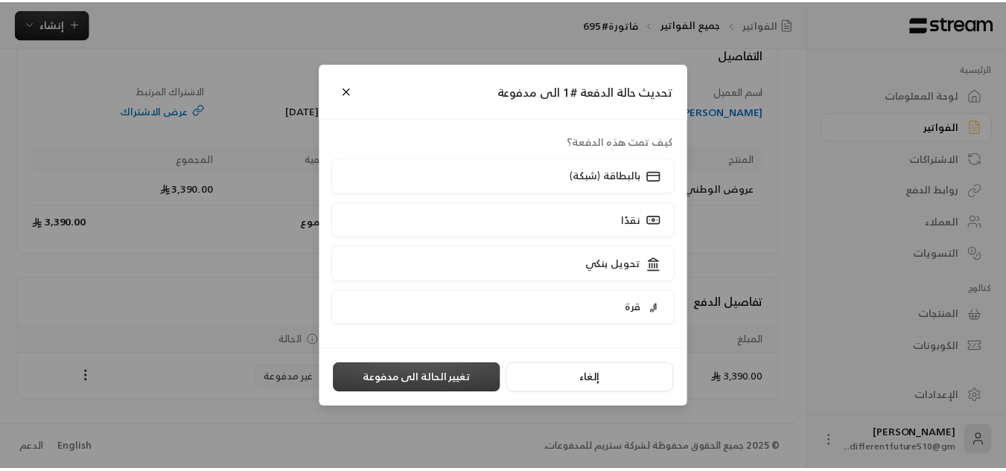
scroll to position [0, 0]
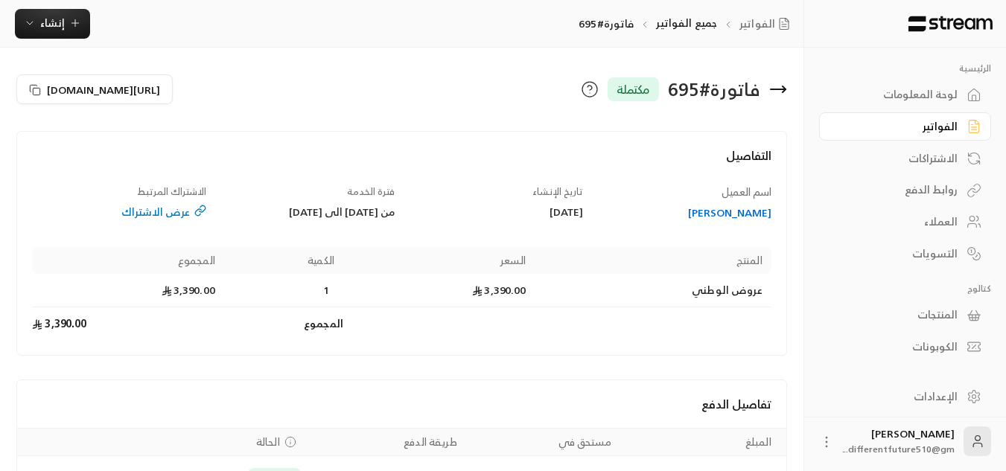
click at [922, 159] on div "الاشتراكات" at bounding box center [898, 158] width 120 height 15
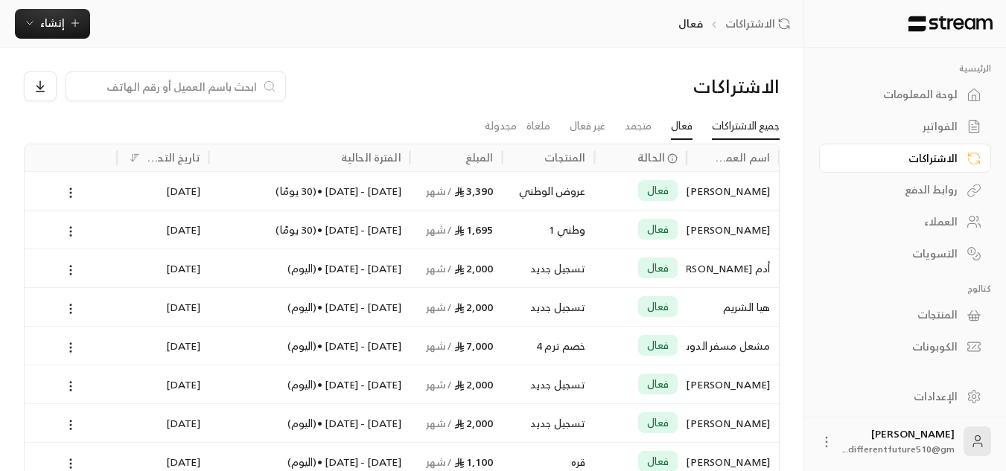
click at [742, 131] on link "جميع الاشتراكات" at bounding box center [746, 126] width 68 height 27
